Goal: Find specific page/section: Find specific page/section

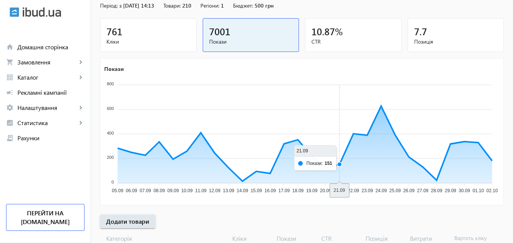
scroll to position [76, 0]
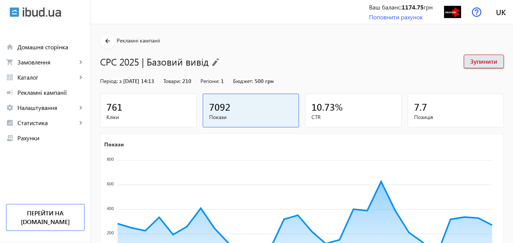
scroll to position [38, 0]
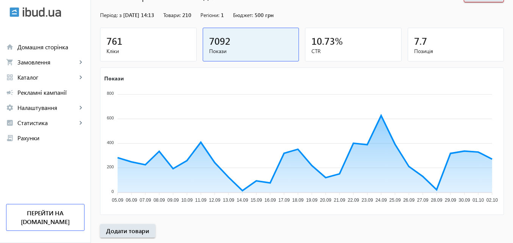
scroll to position [76, 0]
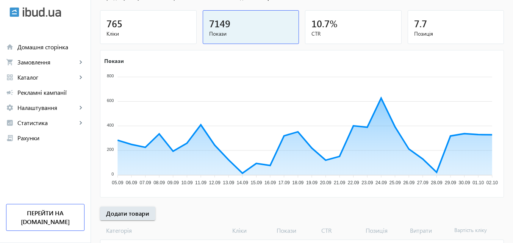
scroll to position [114, 0]
